Goal: Task Accomplishment & Management: Manage account settings

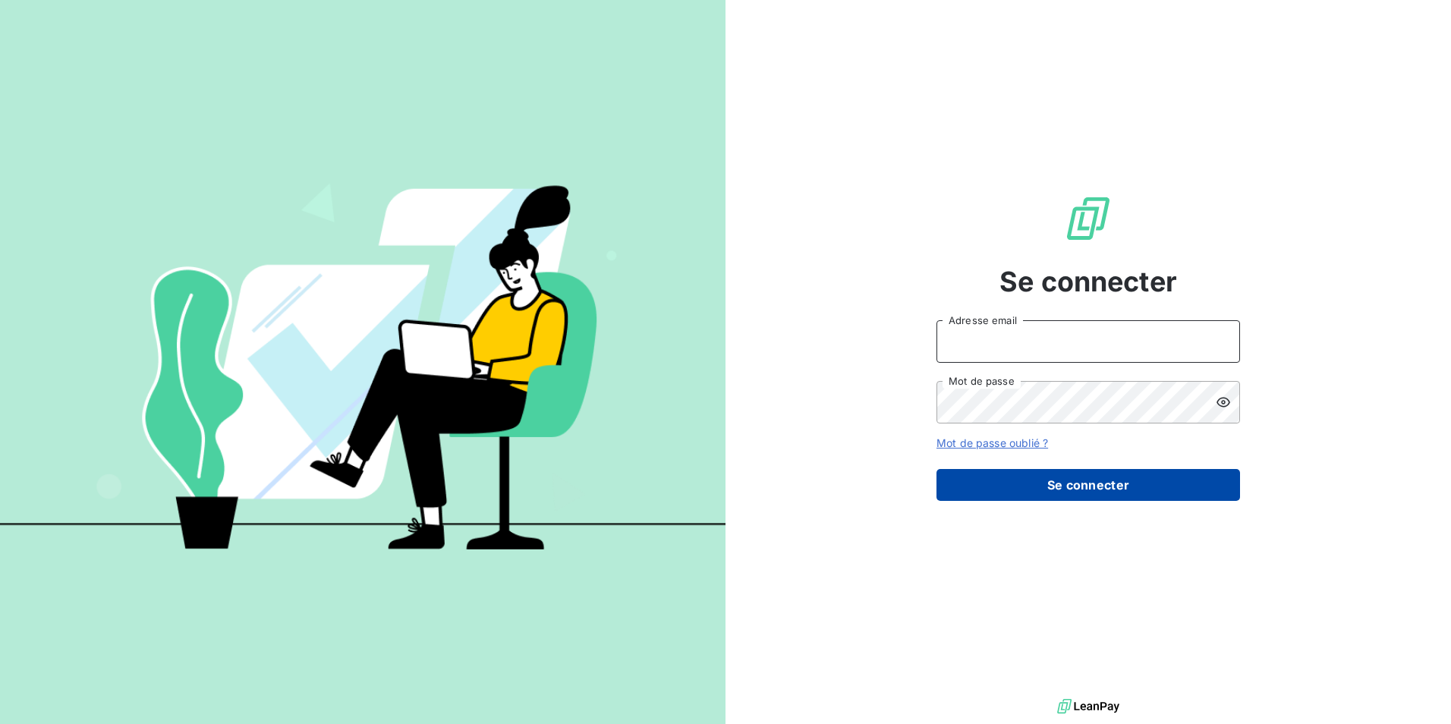
type input "[EMAIL_ADDRESS][DOMAIN_NAME]"
click at [1061, 487] on button "Se connecter" at bounding box center [1088, 485] width 304 height 32
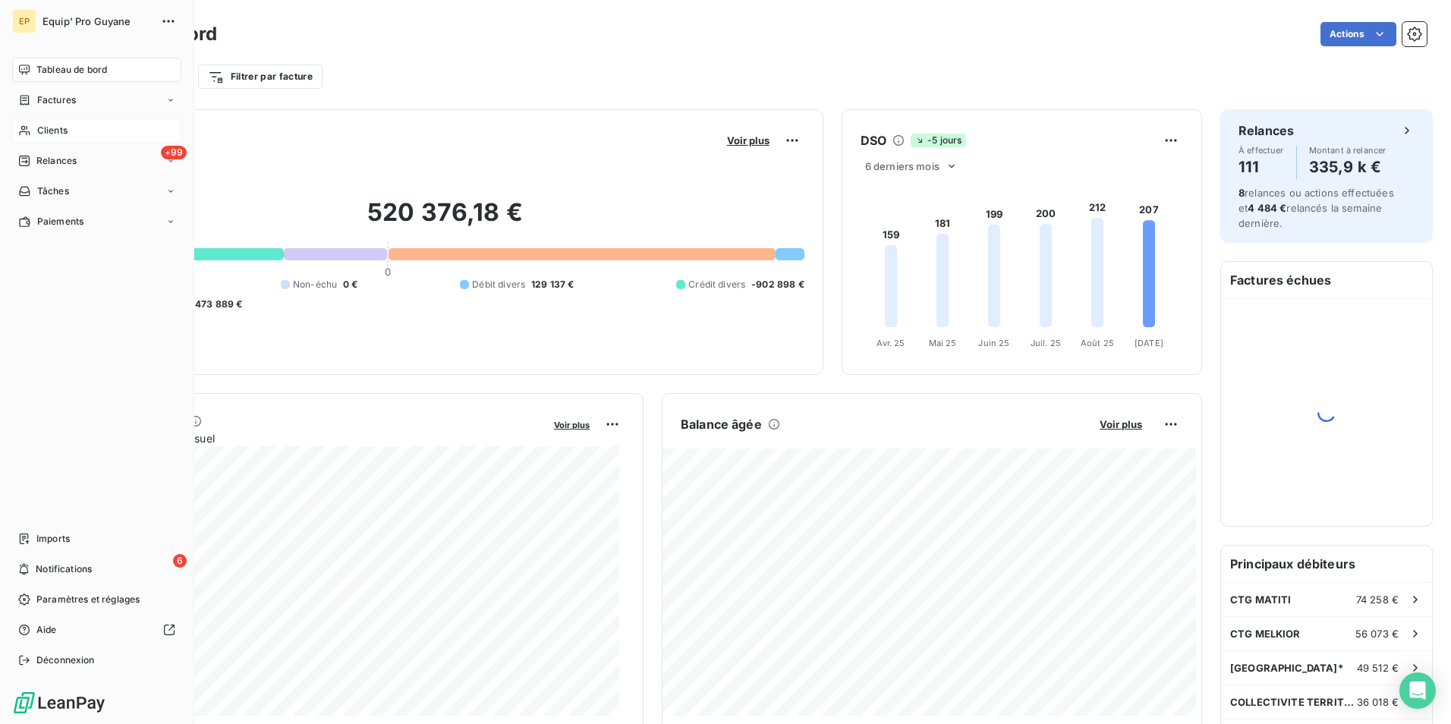
click at [47, 133] on span "Clients" at bounding box center [52, 131] width 30 height 14
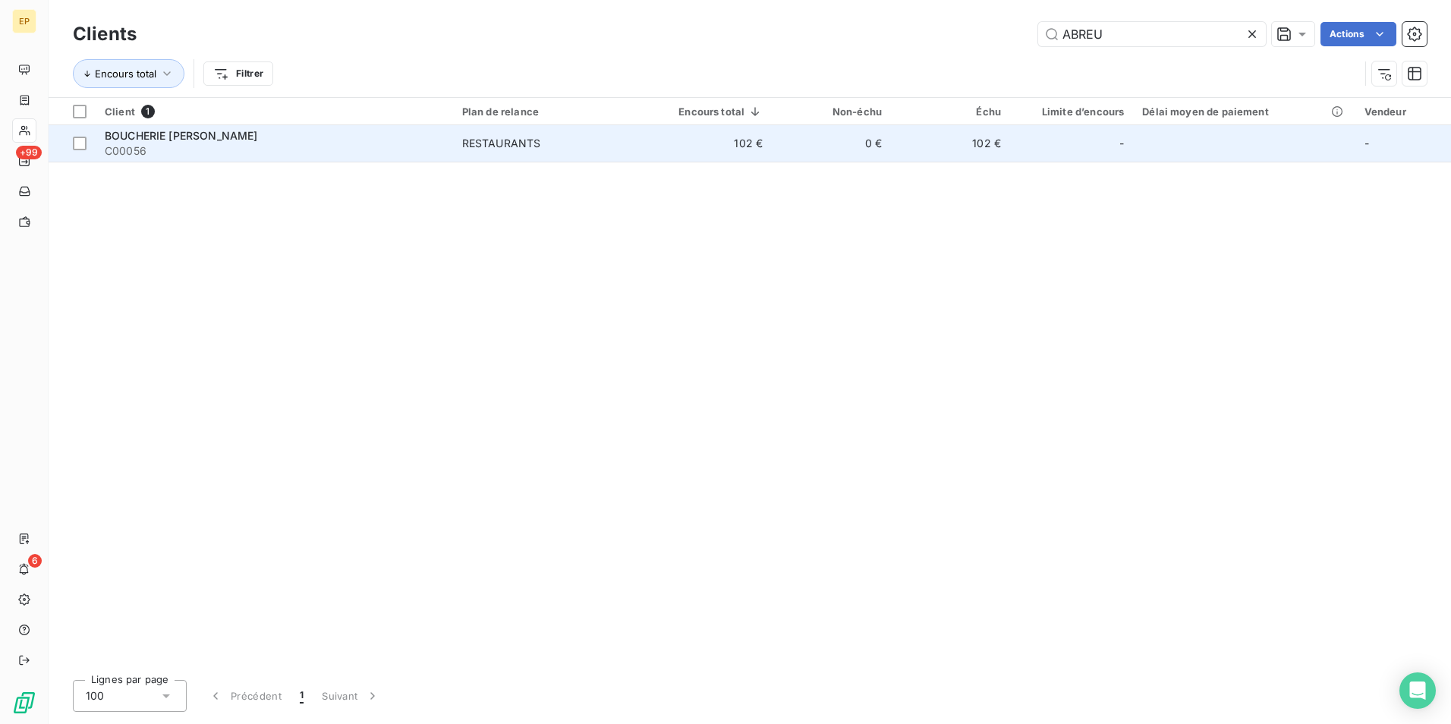
type input "ABREU"
click at [518, 140] on div "RESTAURANTS" at bounding box center [501, 143] width 79 height 15
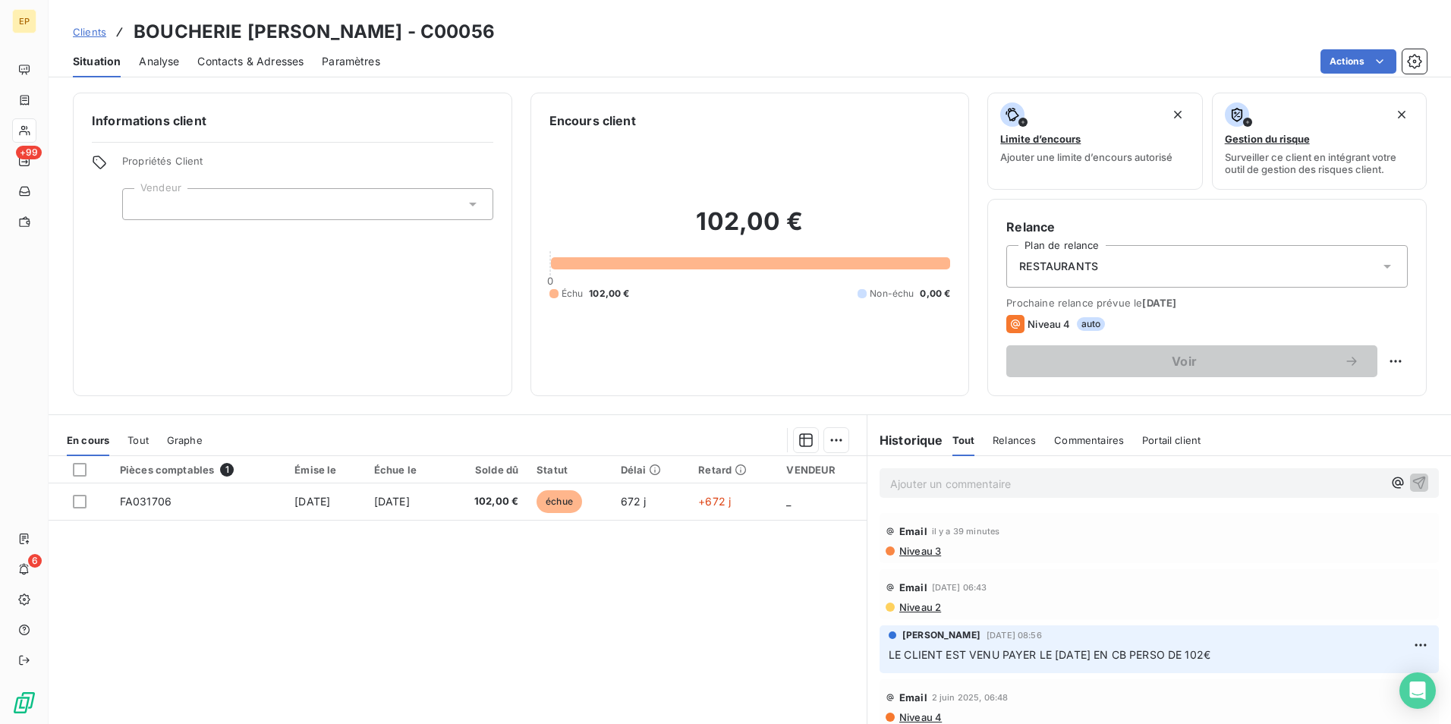
click at [893, 480] on p "Ajouter un commentaire ﻿" at bounding box center [1136, 483] width 493 height 19
click at [1376, 359] on html "EP +99 6 Clients BOUCHERIE [PERSON_NAME] - C00056 Situation Analyse Contacts & …" at bounding box center [725, 362] width 1451 height 724
click at [1387, 364] on html "EP +99 6 Clients BOUCHERIE [PERSON_NAME] - C00056 Situation Analyse Contacts & …" at bounding box center [725, 362] width 1451 height 724
click at [1337, 392] on div "Replanifier cette action" at bounding box center [1322, 394] width 136 height 24
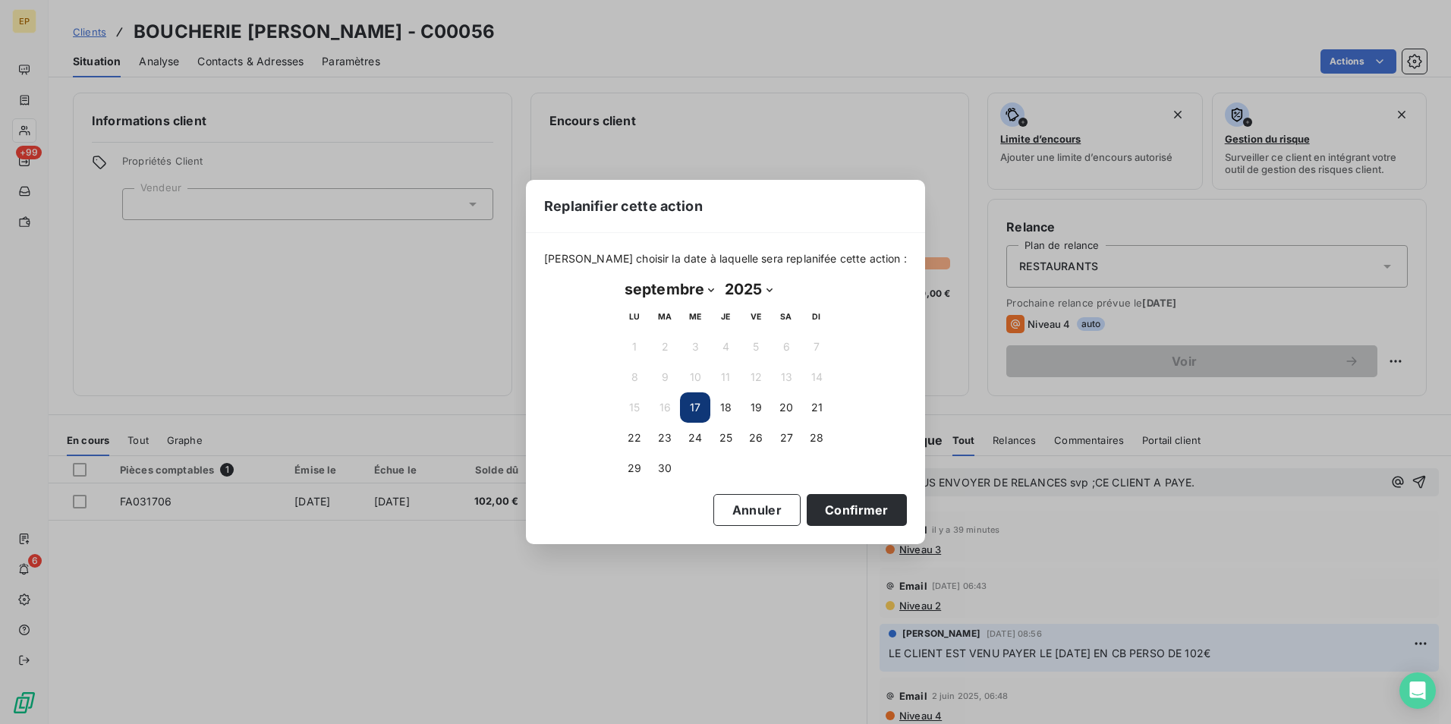
click at [711, 285] on select "janvier février mars avril mai juin juillet août septembre octobre novembre déc…" at bounding box center [669, 289] width 100 height 24
select select "11"
click at [619, 277] on select "janvier février mars avril mai juin juillet août septembre octobre novembre déc…" at bounding box center [669, 289] width 100 height 24
click at [693, 464] on button "31" at bounding box center [695, 468] width 30 height 30
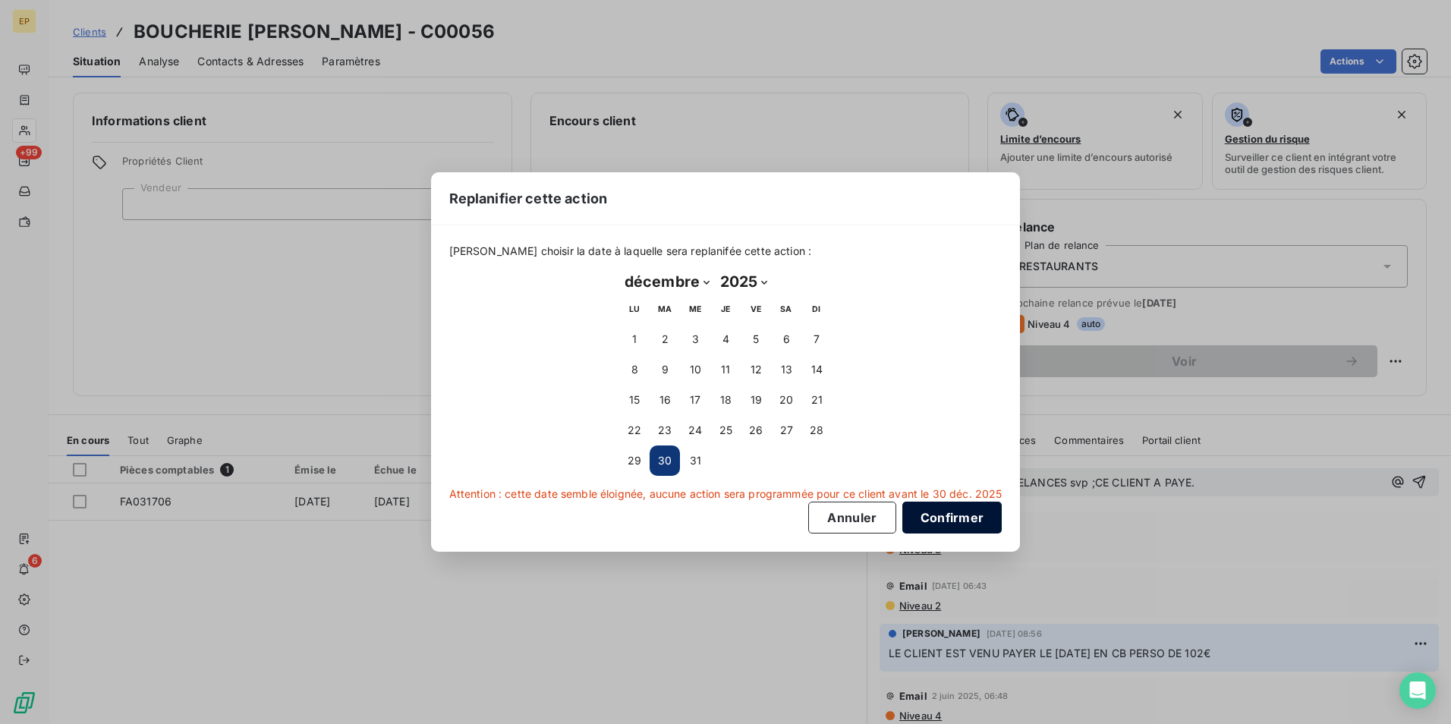
click at [946, 522] on button "Confirmer" at bounding box center [952, 518] width 100 height 32
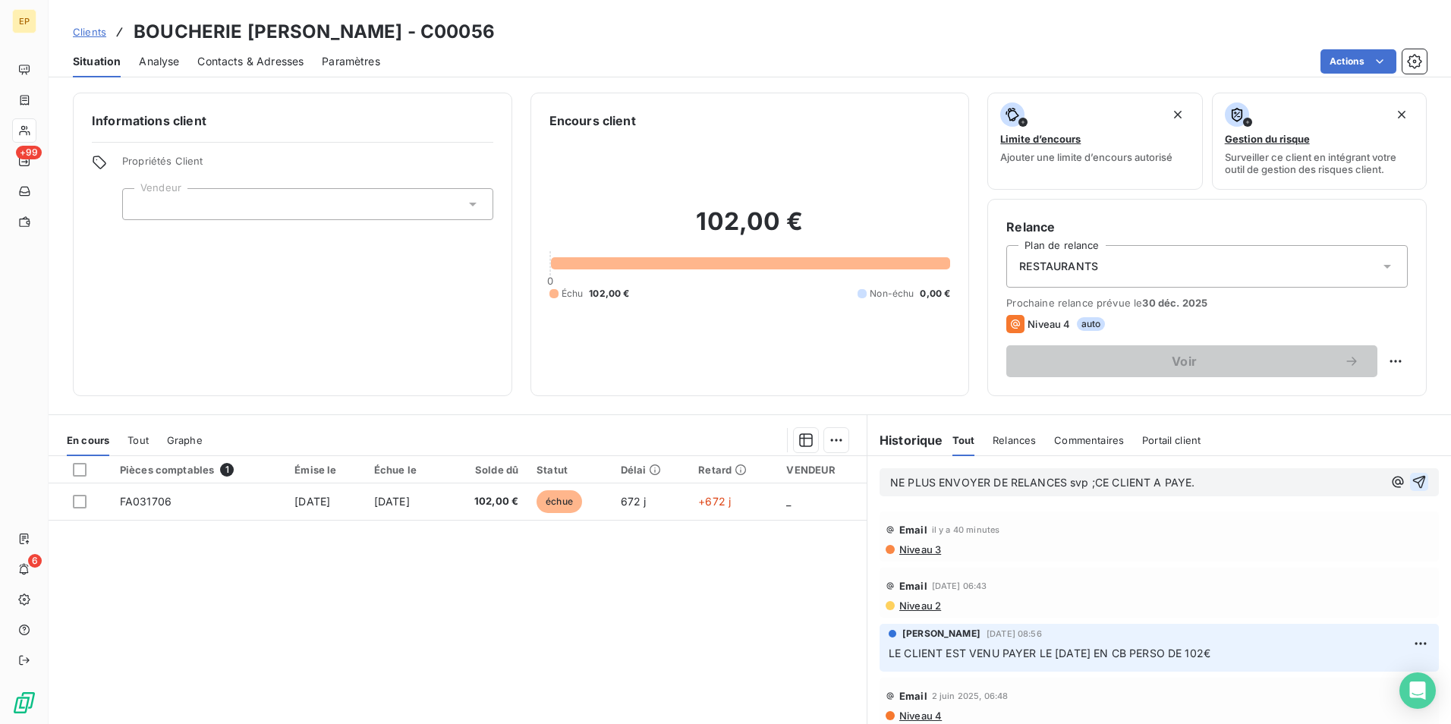
click at [1413, 480] on icon "button" at bounding box center [1419, 482] width 13 height 13
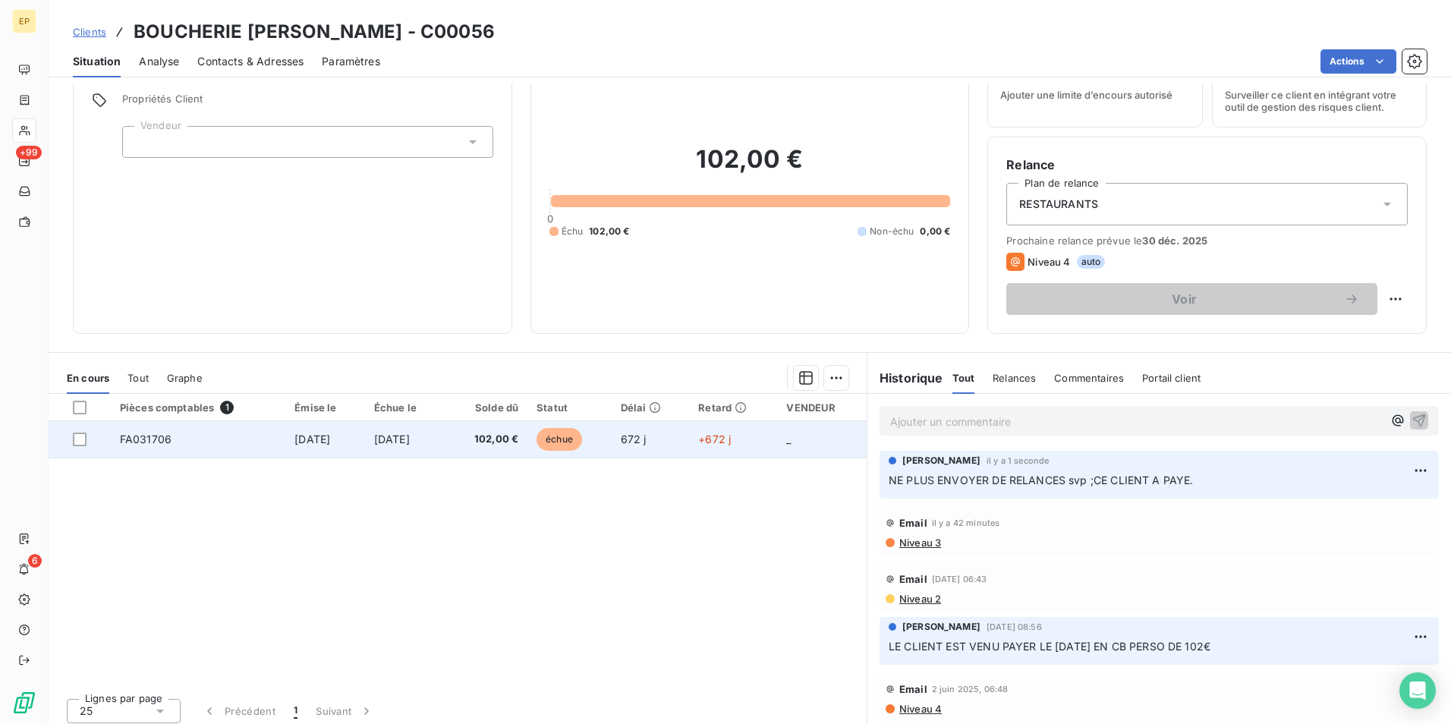
scroll to position [70, 0]
